Goal: Task Accomplishment & Management: Manage account settings

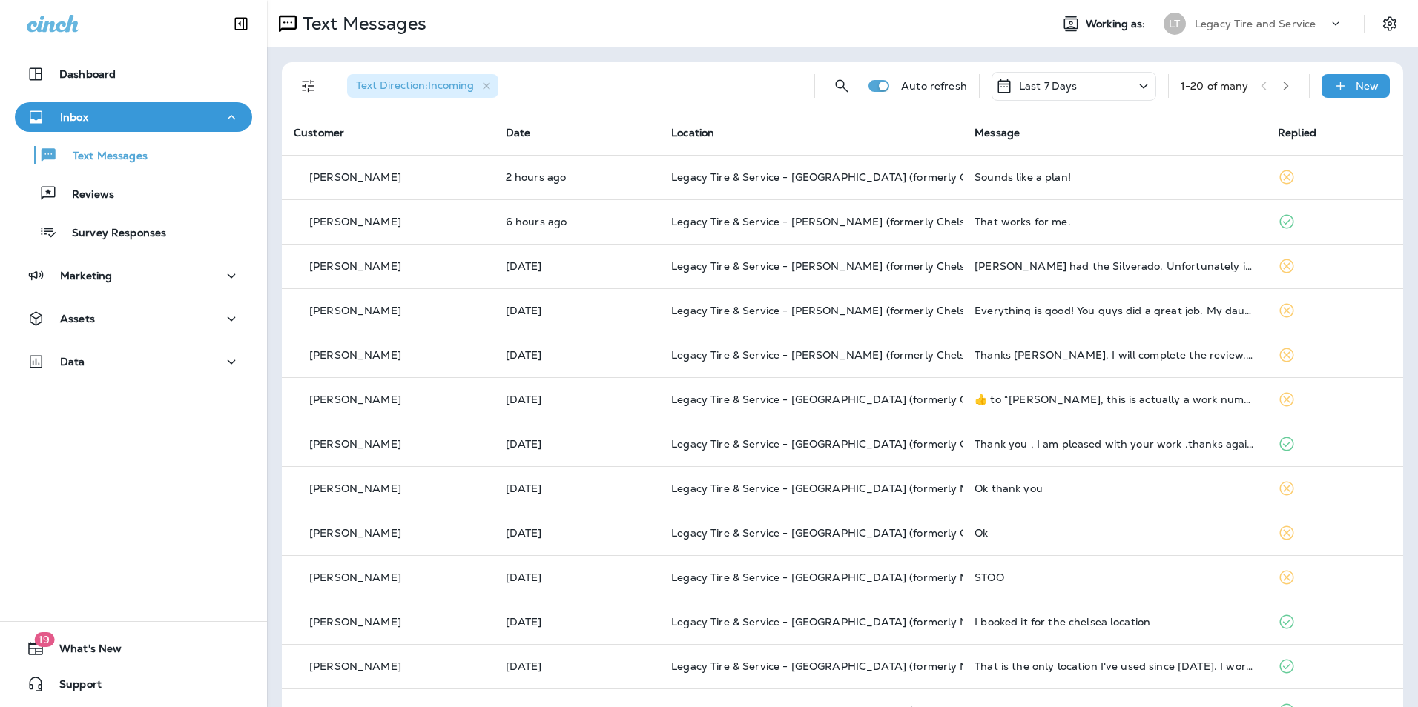
click at [131, 212] on div "Text Messages Reviews Survey Responses" at bounding box center [133, 190] width 237 height 116
click at [130, 204] on div "Reviews" at bounding box center [133, 193] width 225 height 22
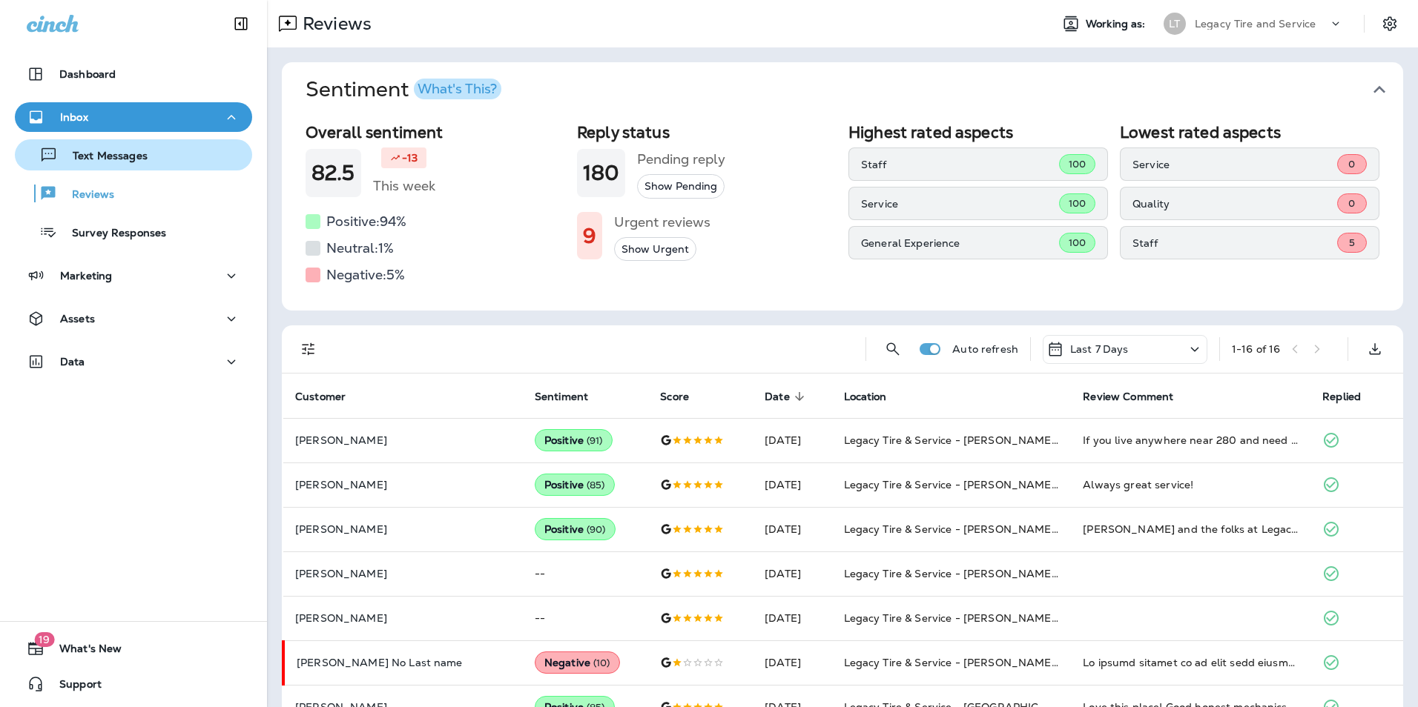
click at [130, 148] on div "Text Messages" at bounding box center [84, 155] width 127 height 22
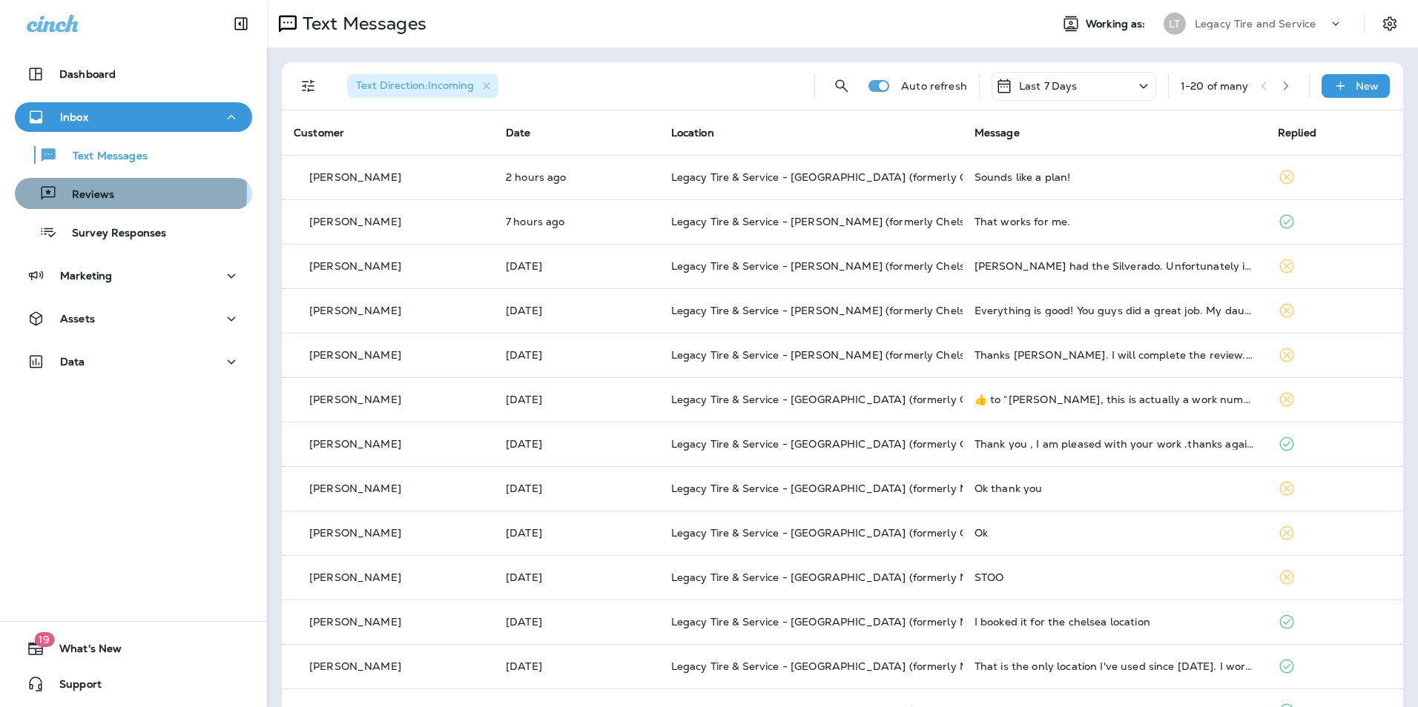
click at [116, 191] on div "Reviews" at bounding box center [133, 193] width 225 height 22
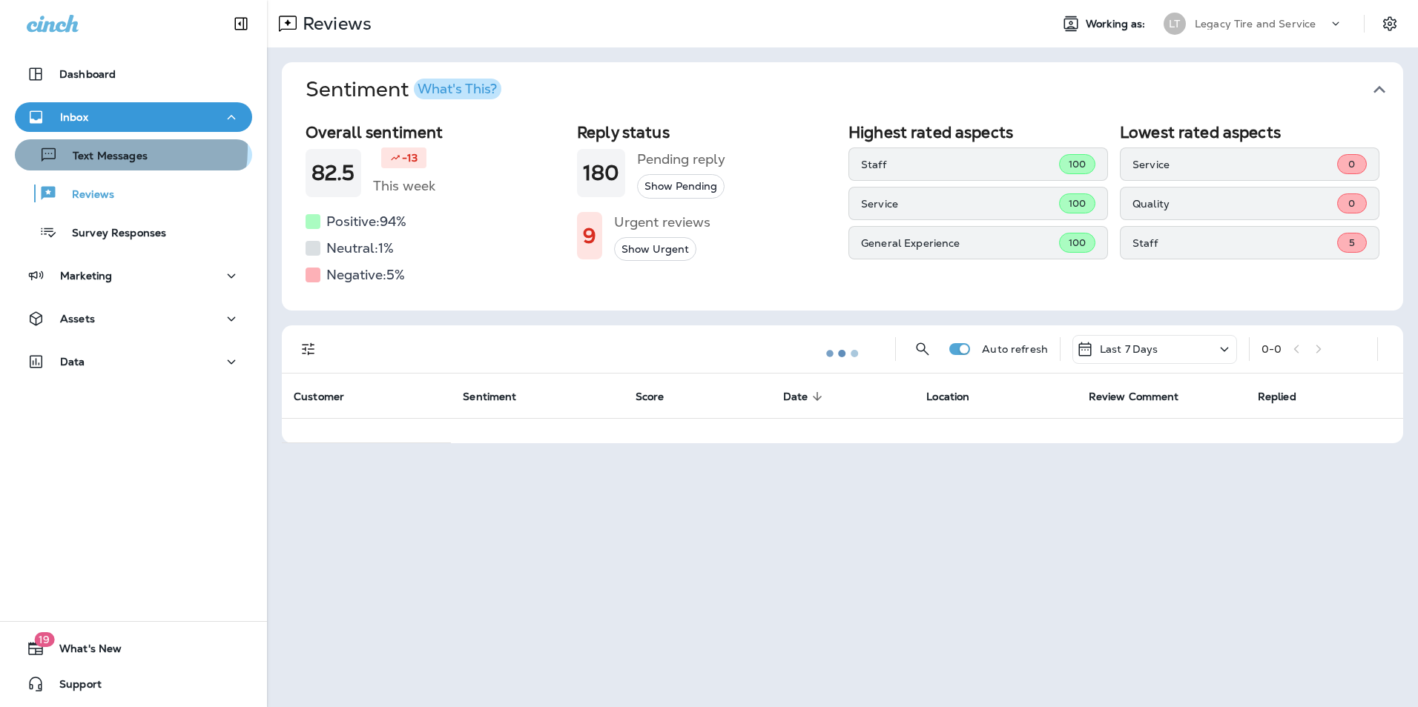
click at [121, 150] on p "Text Messages" at bounding box center [103, 157] width 90 height 14
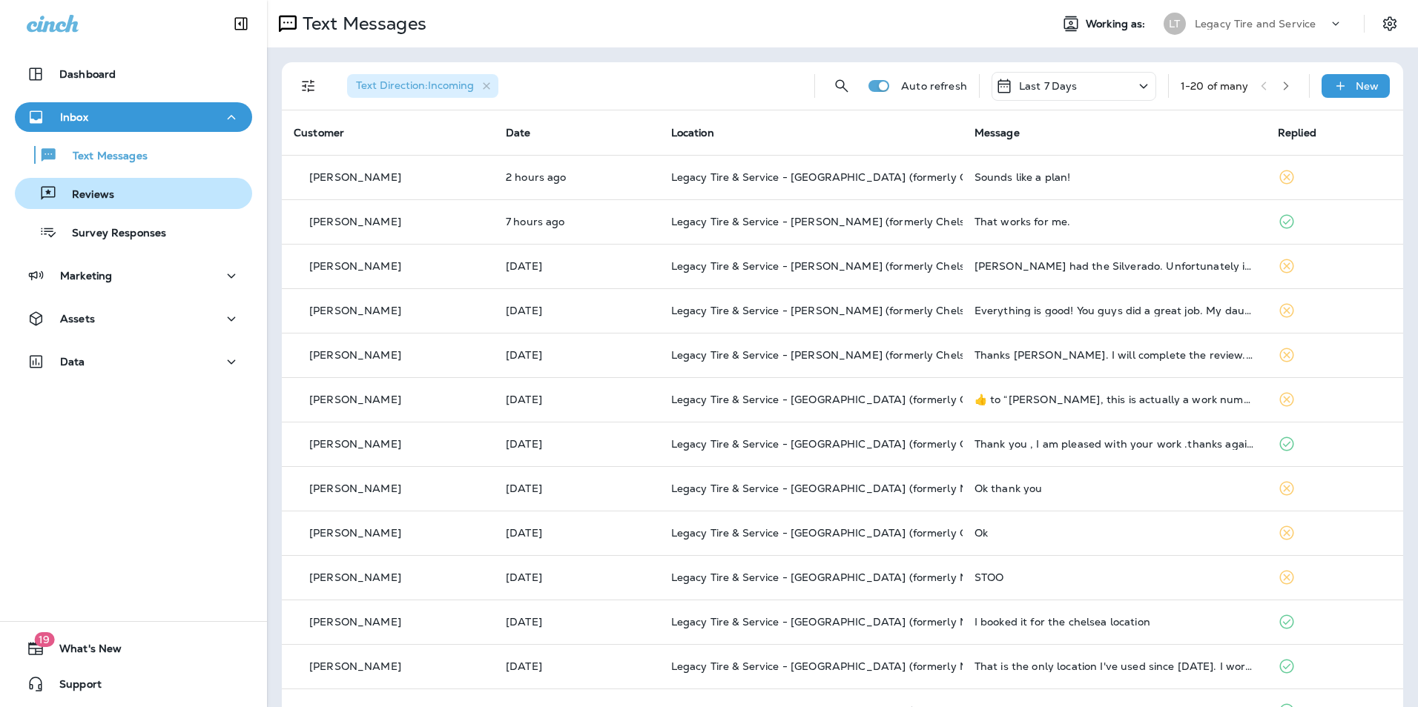
click at [125, 193] on div "Reviews" at bounding box center [133, 193] width 225 height 22
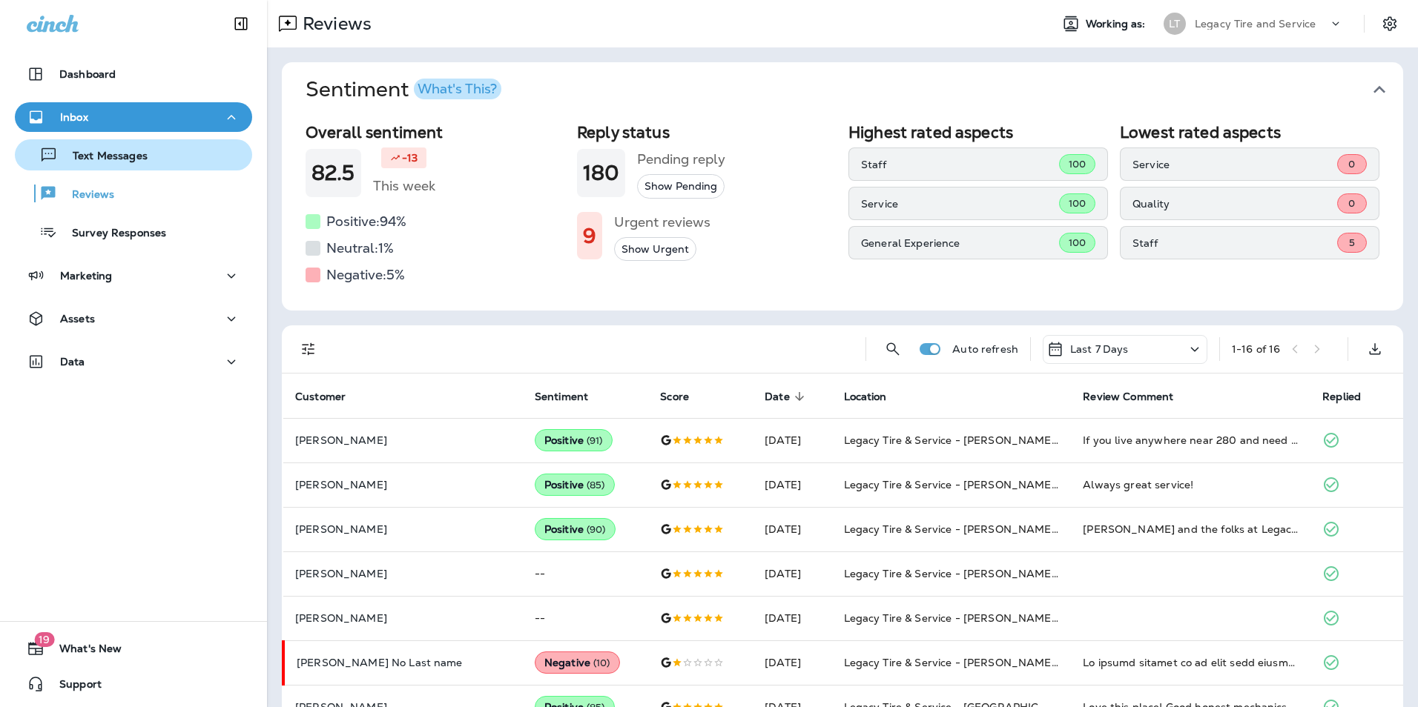
click at [124, 159] on p "Text Messages" at bounding box center [103, 157] width 90 height 14
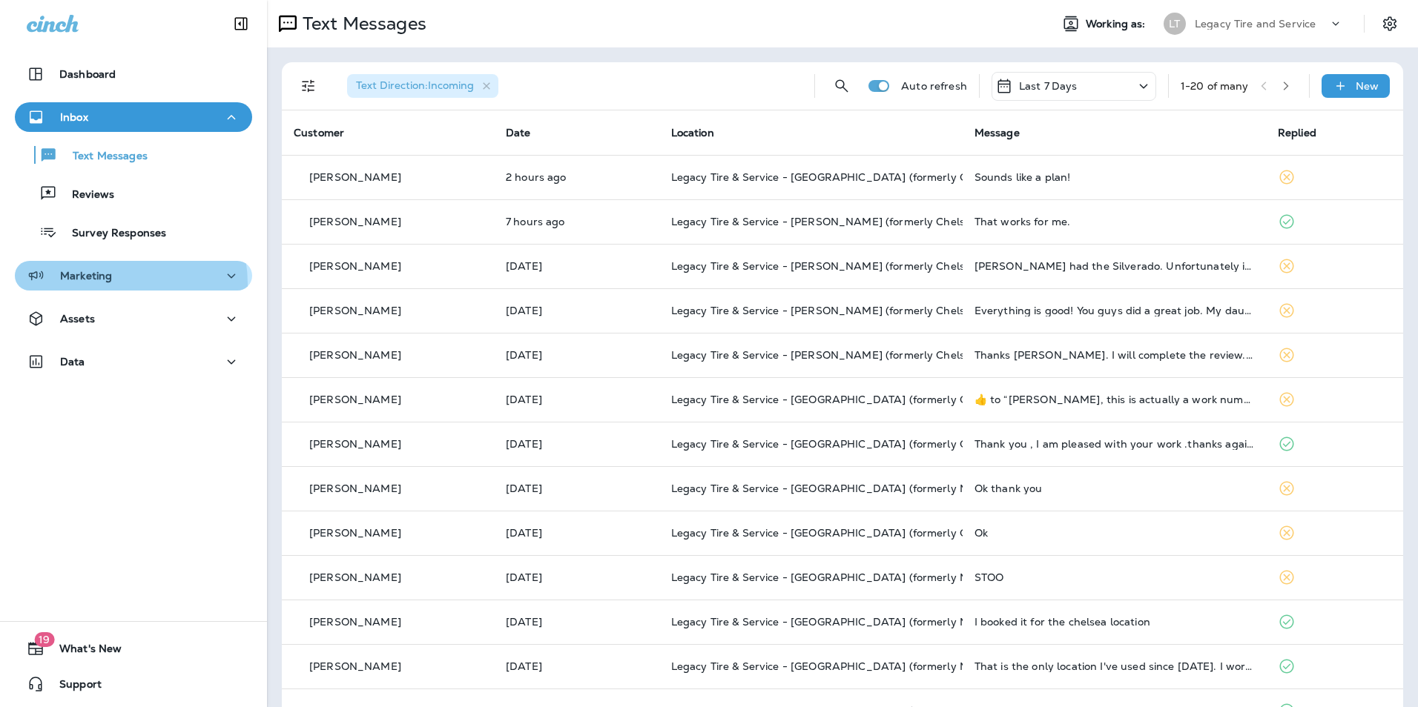
click at [108, 284] on div "Marketing" at bounding box center [69, 276] width 85 height 19
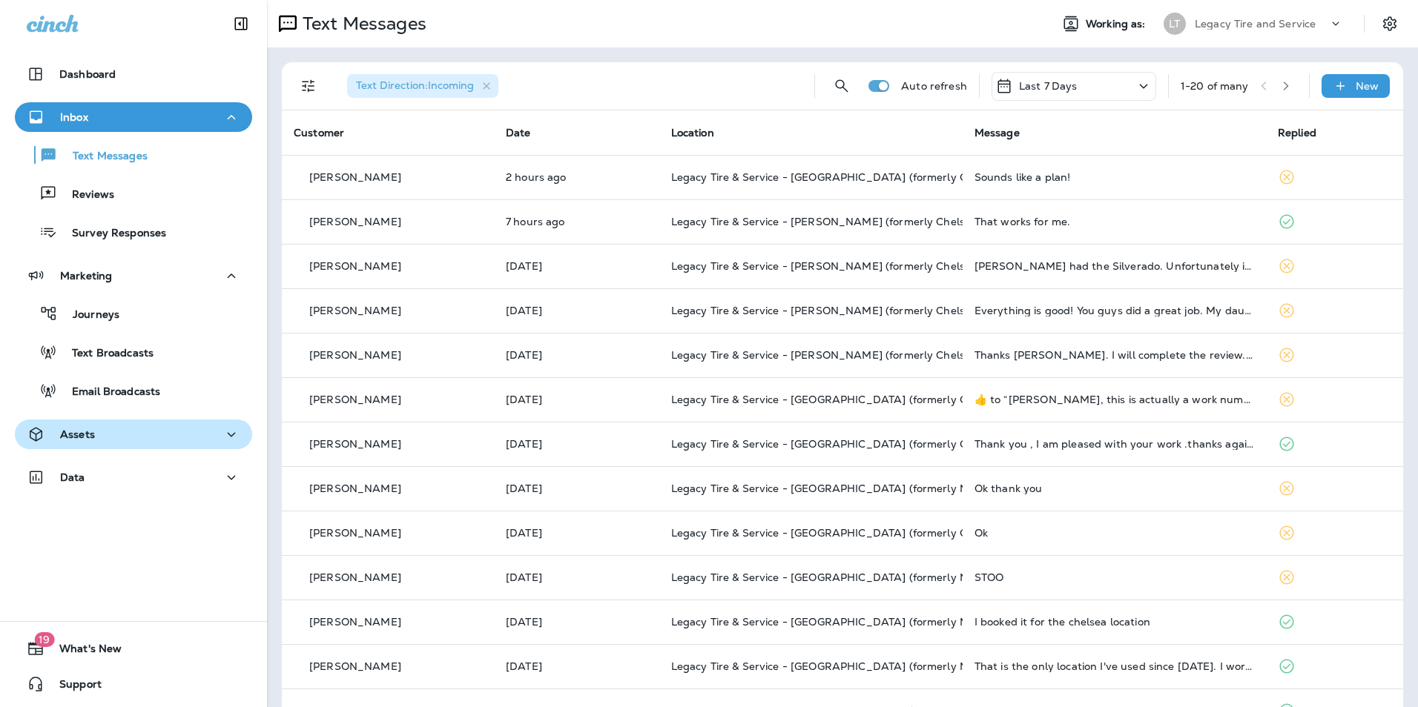
click at [99, 435] on div "Assets" at bounding box center [134, 435] width 214 height 19
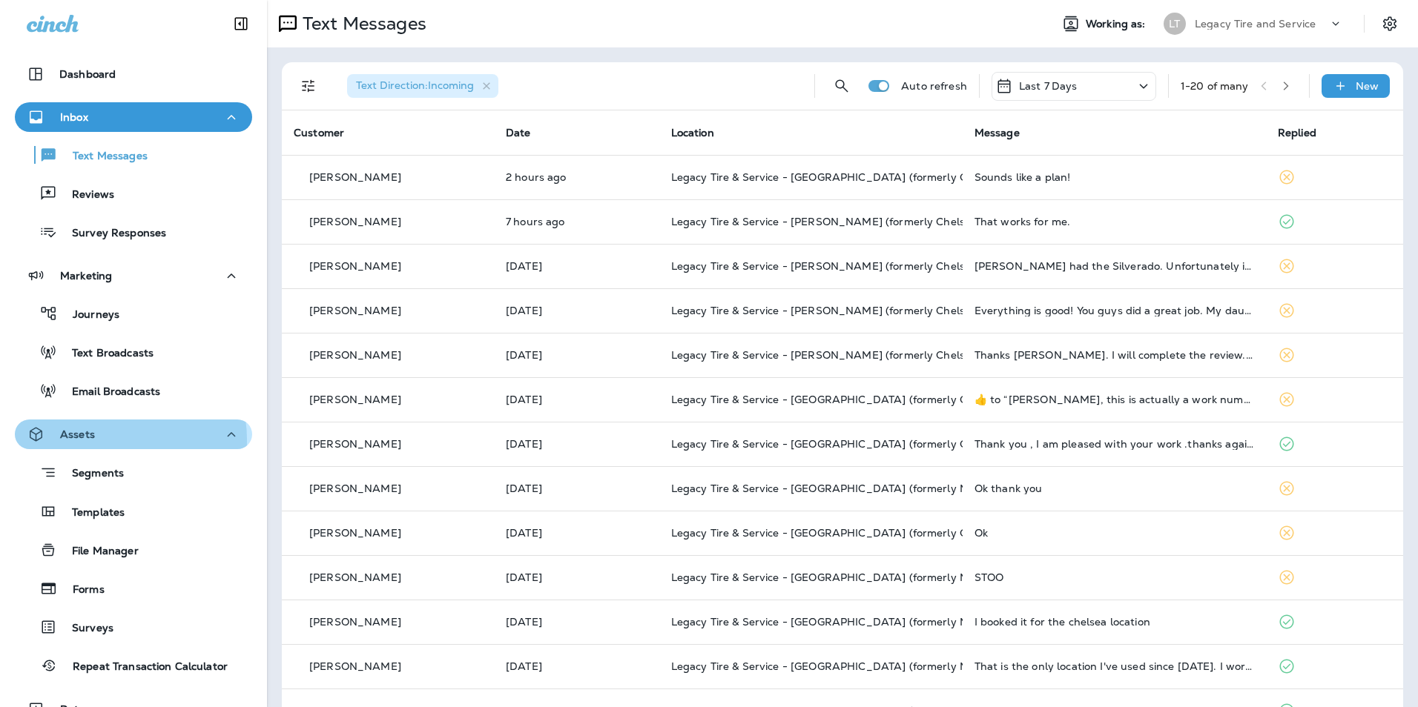
click at [98, 440] on div "Assets" at bounding box center [134, 435] width 214 height 19
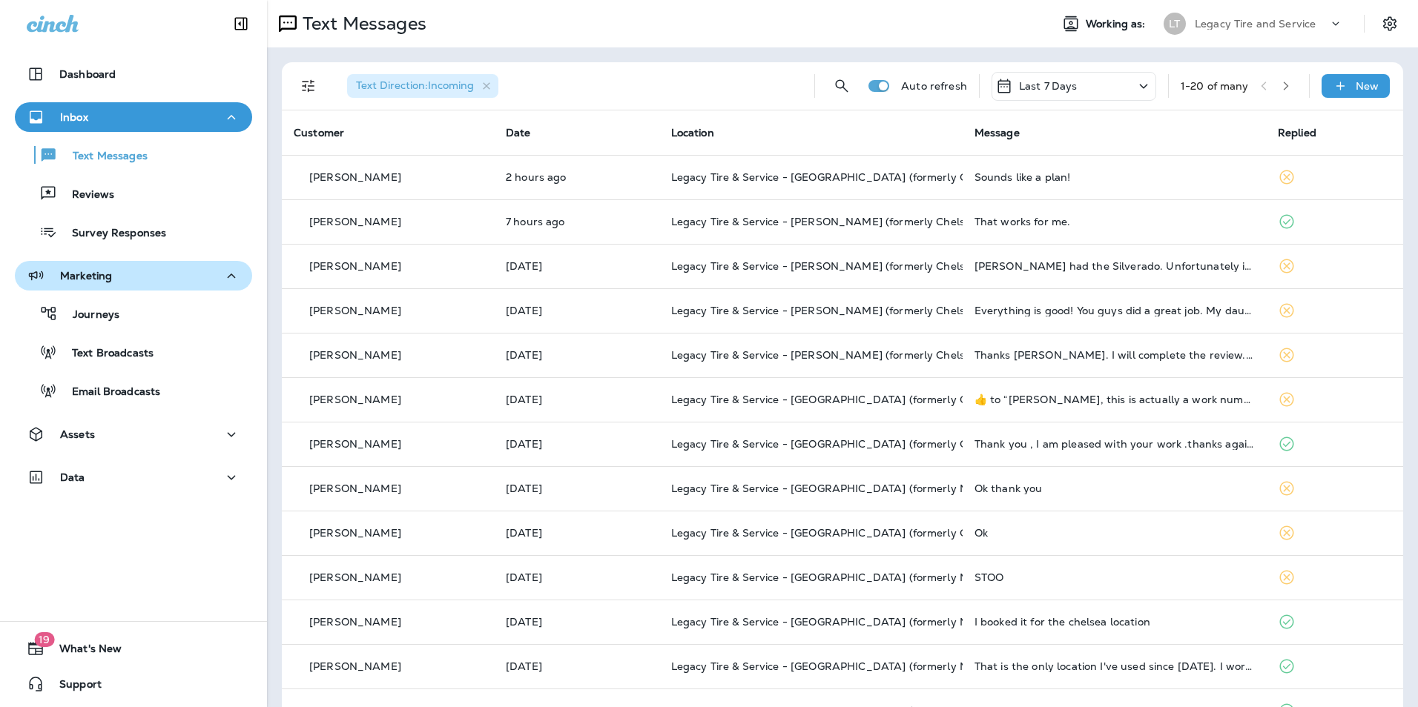
click at [127, 282] on div "Marketing" at bounding box center [134, 276] width 214 height 19
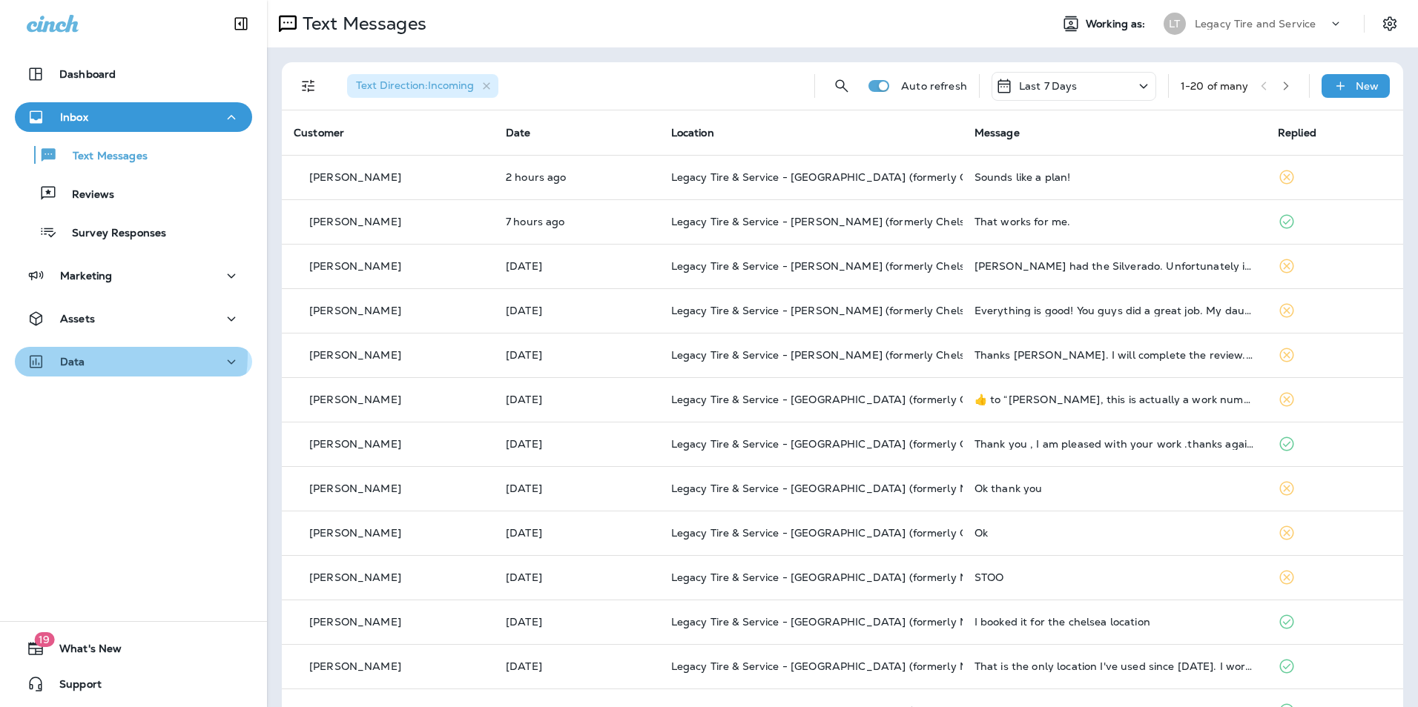
click at [125, 356] on div "Data" at bounding box center [134, 362] width 214 height 19
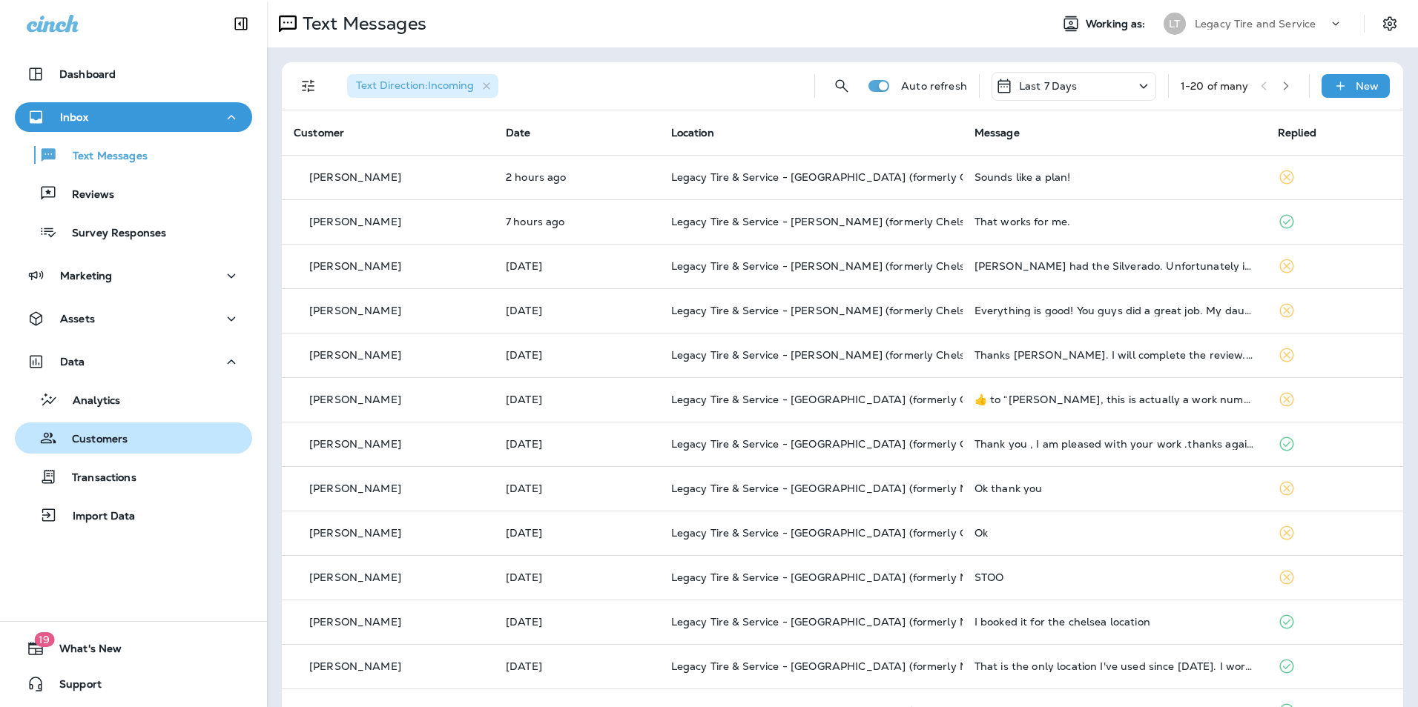
click at [120, 429] on div "Customers" at bounding box center [74, 438] width 107 height 22
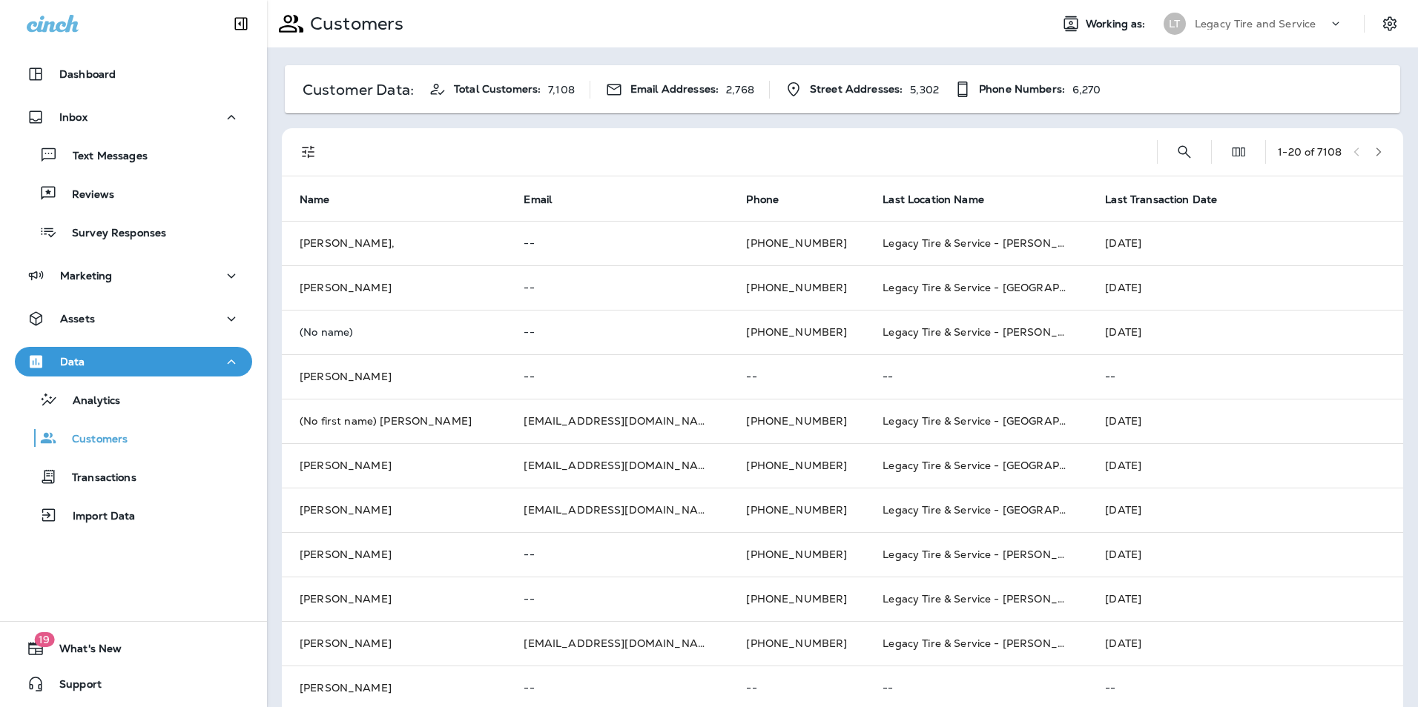
click at [1154, 157] on div "1 - 20 of 7108" at bounding box center [845, 151] width 1103 height 47
click at [1175, 154] on icon "Search Customers" at bounding box center [1184, 152] width 18 height 18
type input "*******"
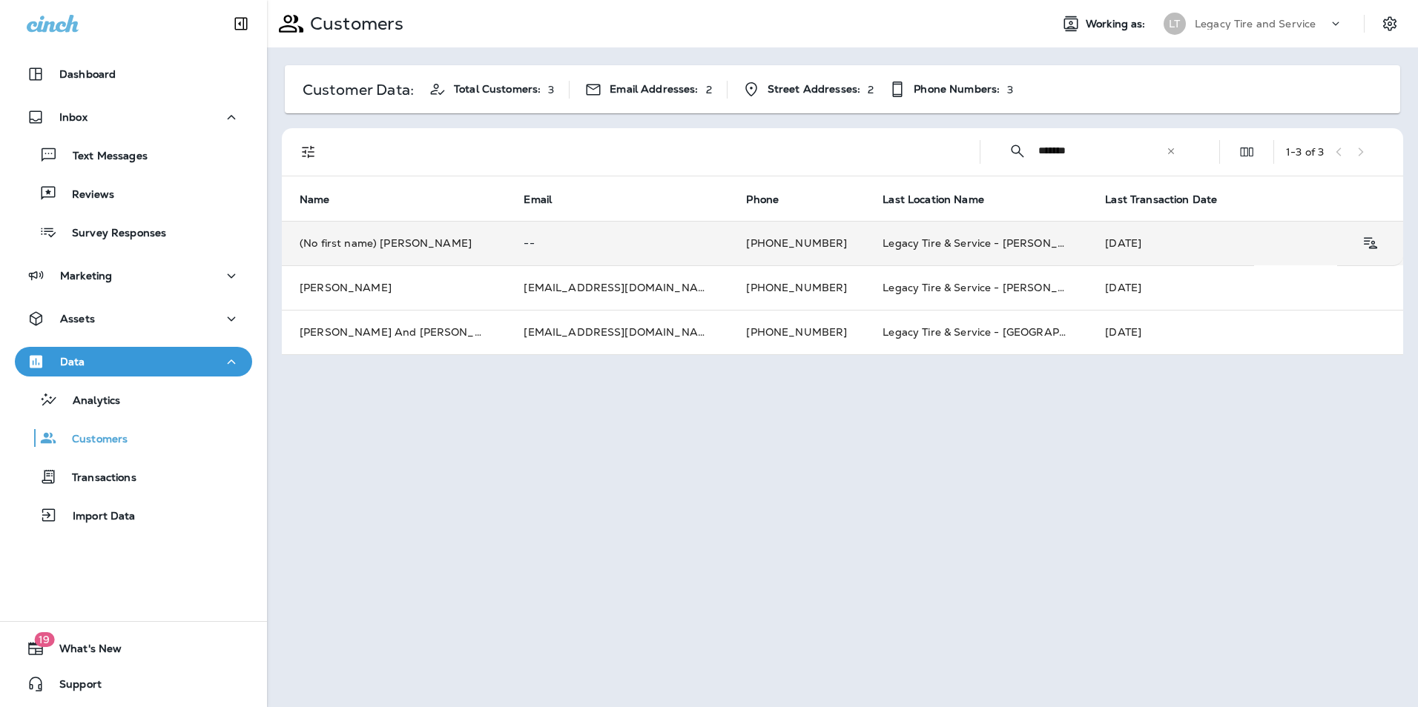
click at [477, 261] on td "(No first name) [PERSON_NAME]" at bounding box center [394, 243] width 224 height 44
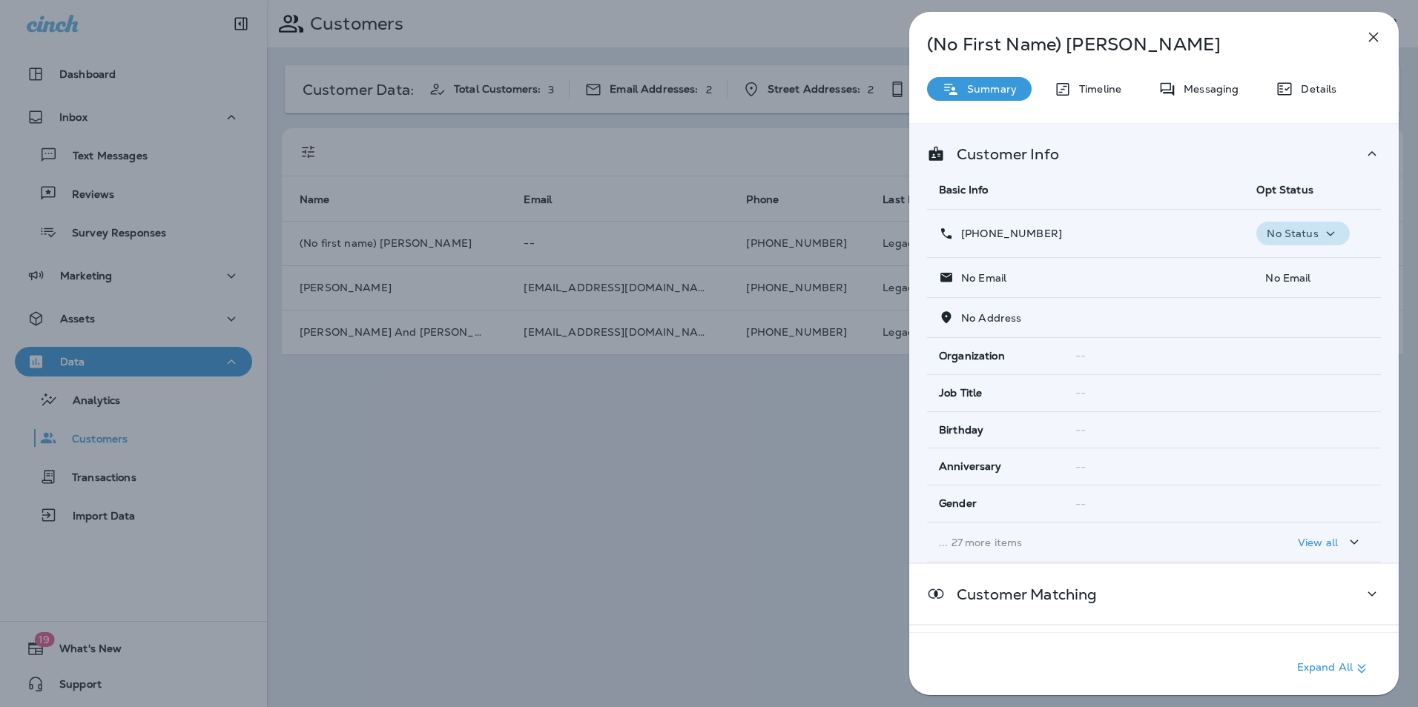
click at [1288, 239] on p "No Status" at bounding box center [1291, 234] width 51 height 12
click at [1289, 263] on p "Opt out" at bounding box center [1293, 269] width 40 height 12
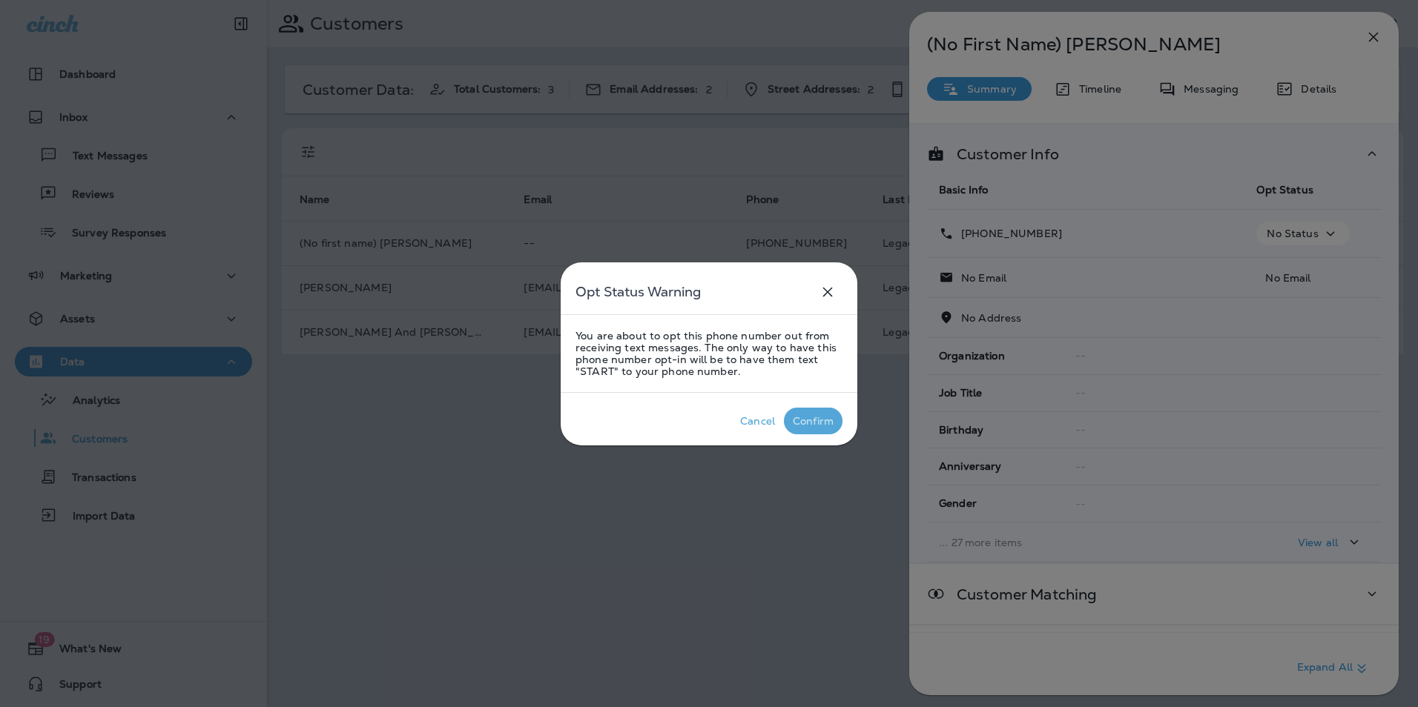
click at [793, 416] on div "Confirm" at bounding box center [813, 421] width 41 height 12
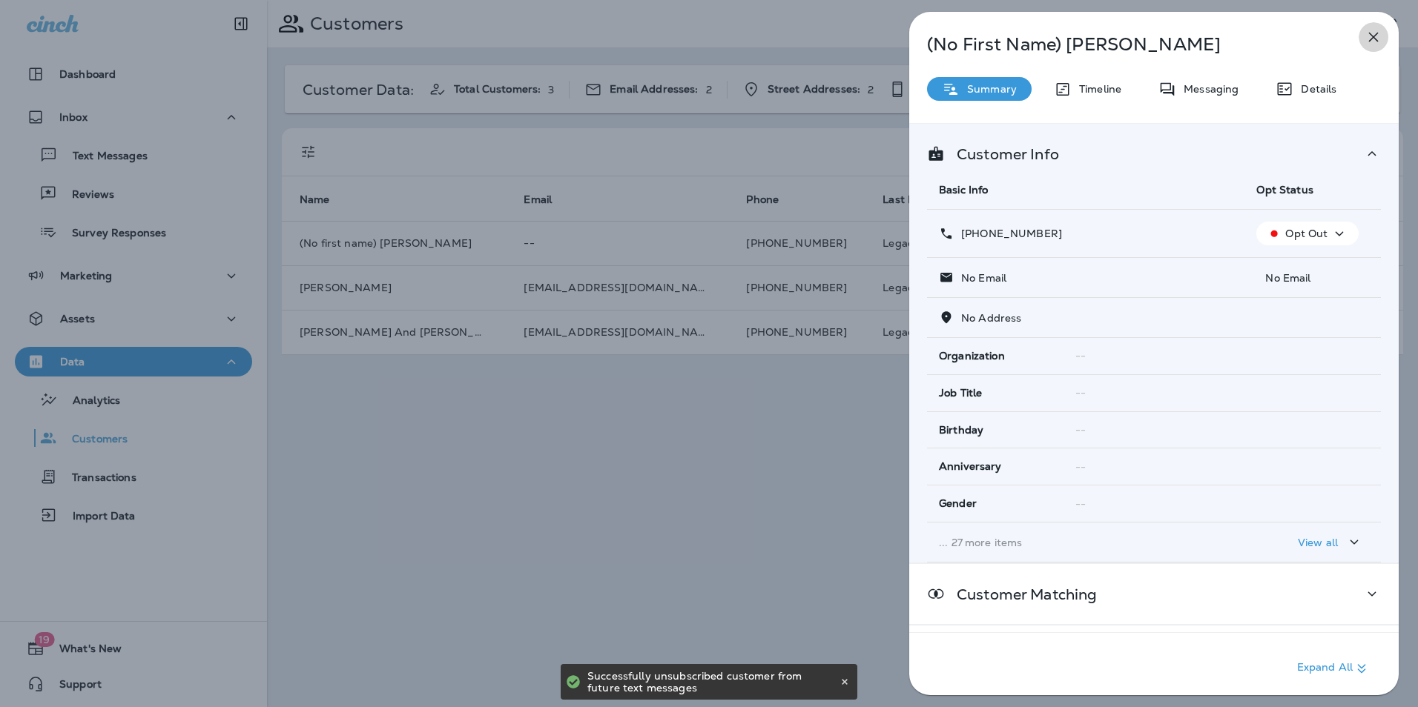
click at [1368, 27] on button "button" at bounding box center [1373, 37] width 30 height 30
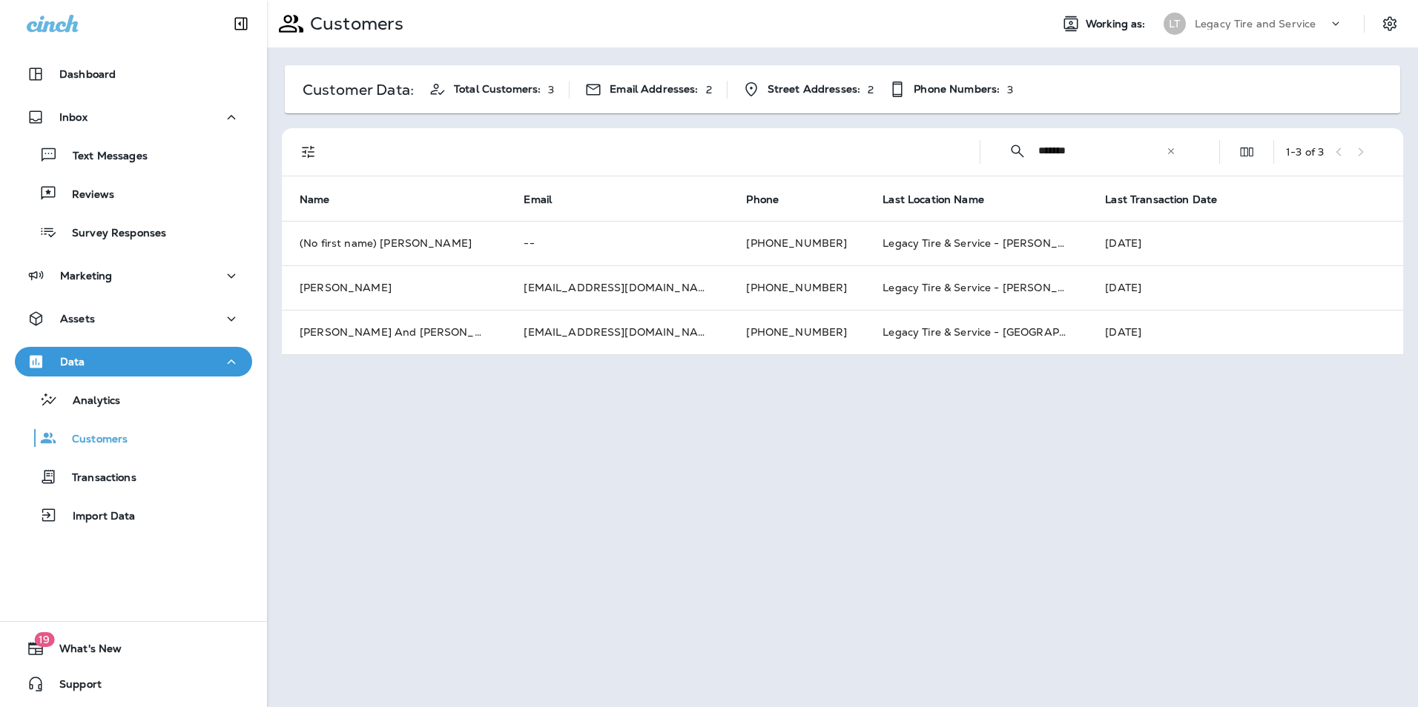
click at [1172, 151] on icon at bounding box center [1171, 151] width 10 height 10
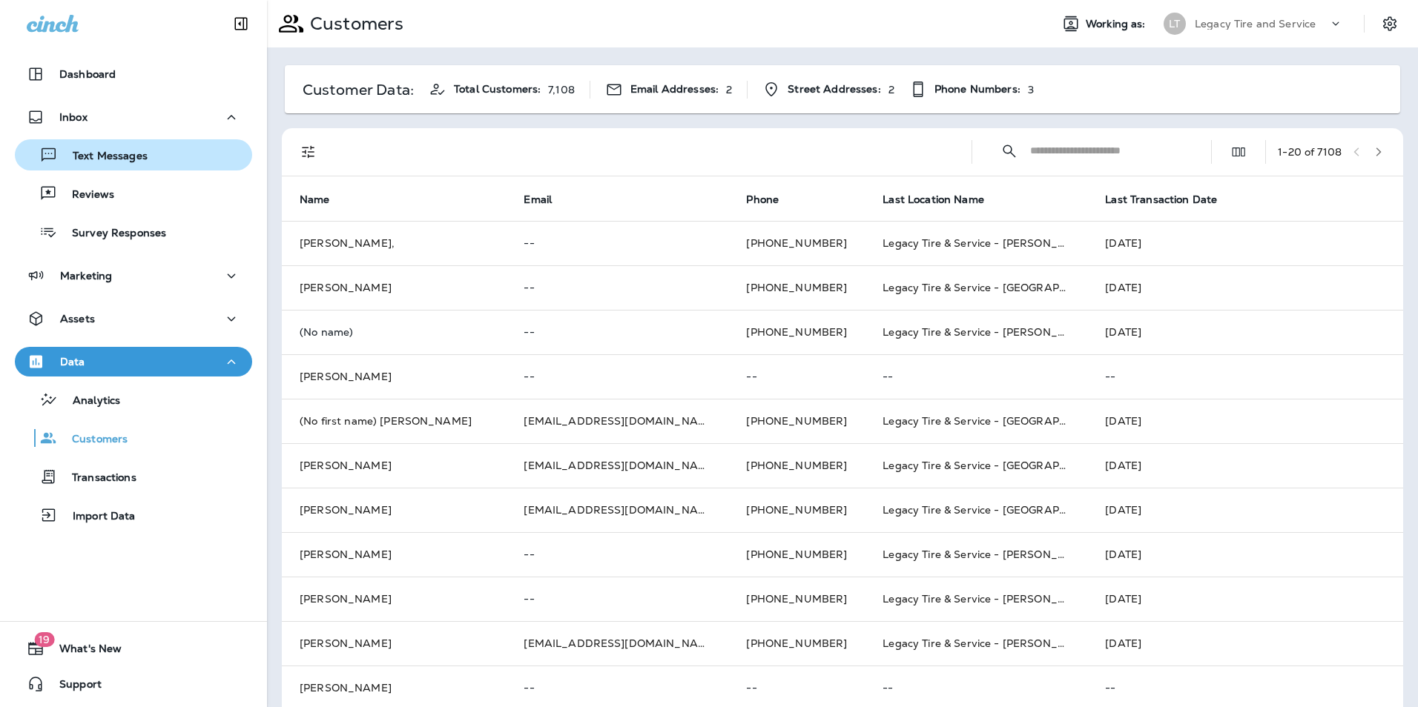
click at [154, 151] on div "Text Messages" at bounding box center [133, 155] width 225 height 22
